Goal: Navigation & Orientation: Find specific page/section

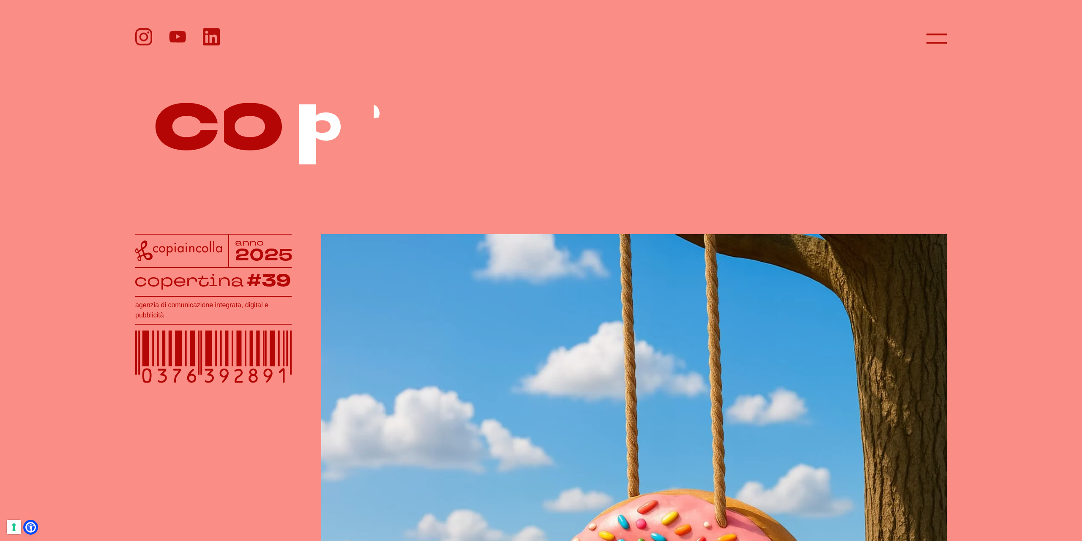
drag, startPoint x: 971, startPoint y: 33, endPoint x: 965, endPoint y: 33, distance: 5.5
click at [970, 33] on header at bounding box center [541, 30] width 1082 height 60
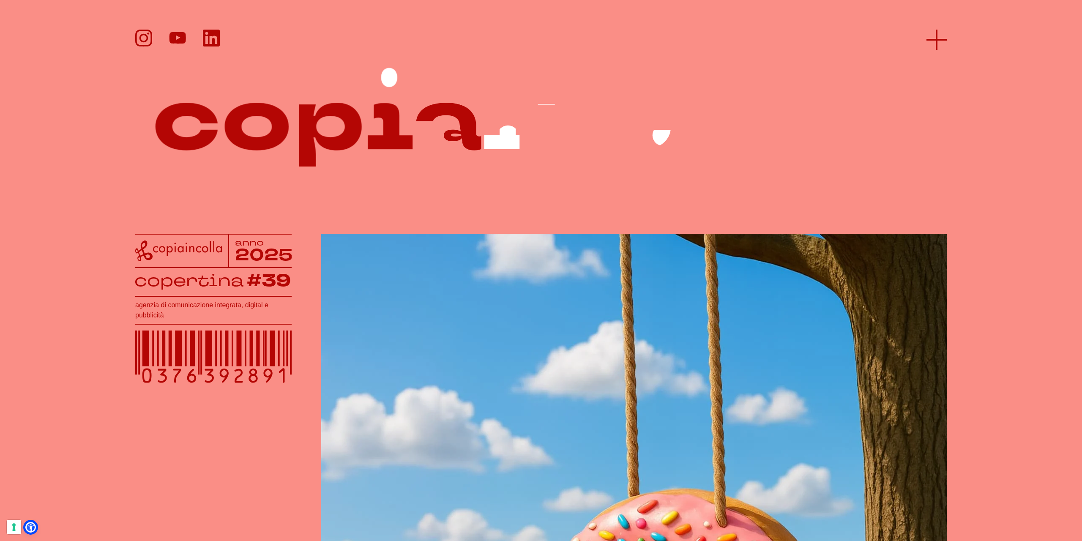
click at [945, 36] on icon at bounding box center [937, 40] width 20 height 20
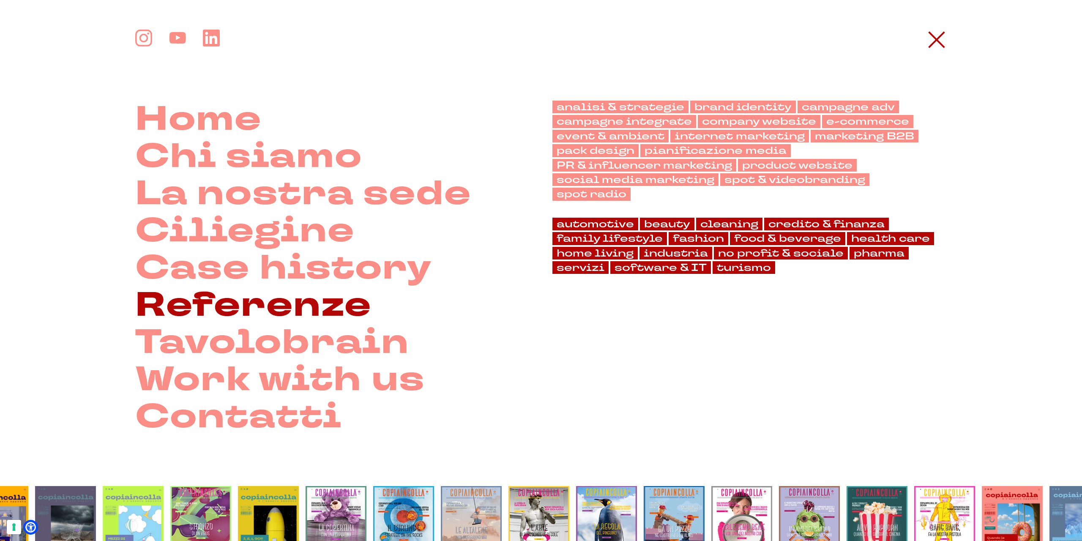
click at [277, 316] on link "Referenze" at bounding box center [253, 305] width 236 height 37
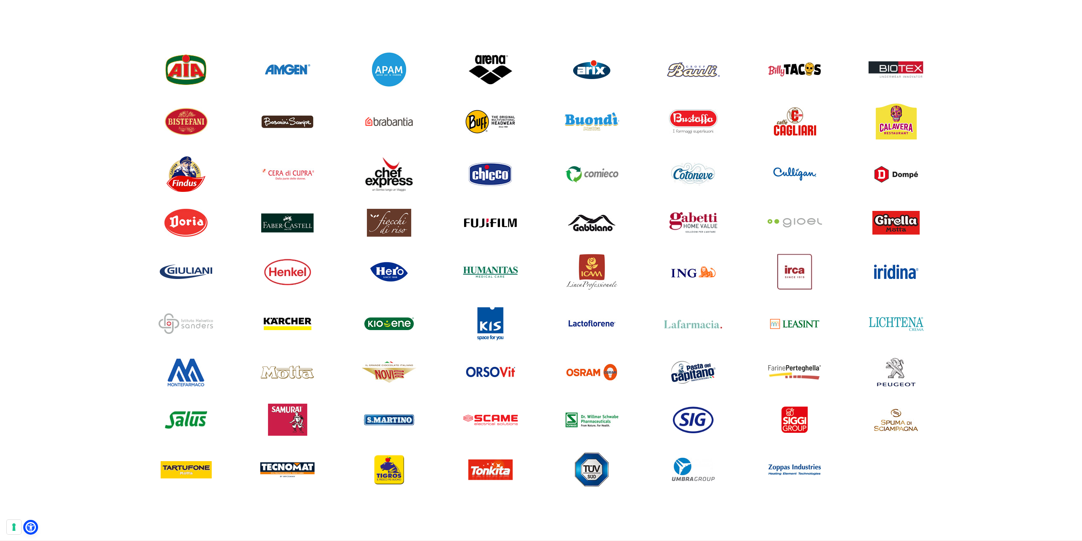
scroll to position [770, 0]
